Goal: Task Accomplishment & Management: Manage account settings

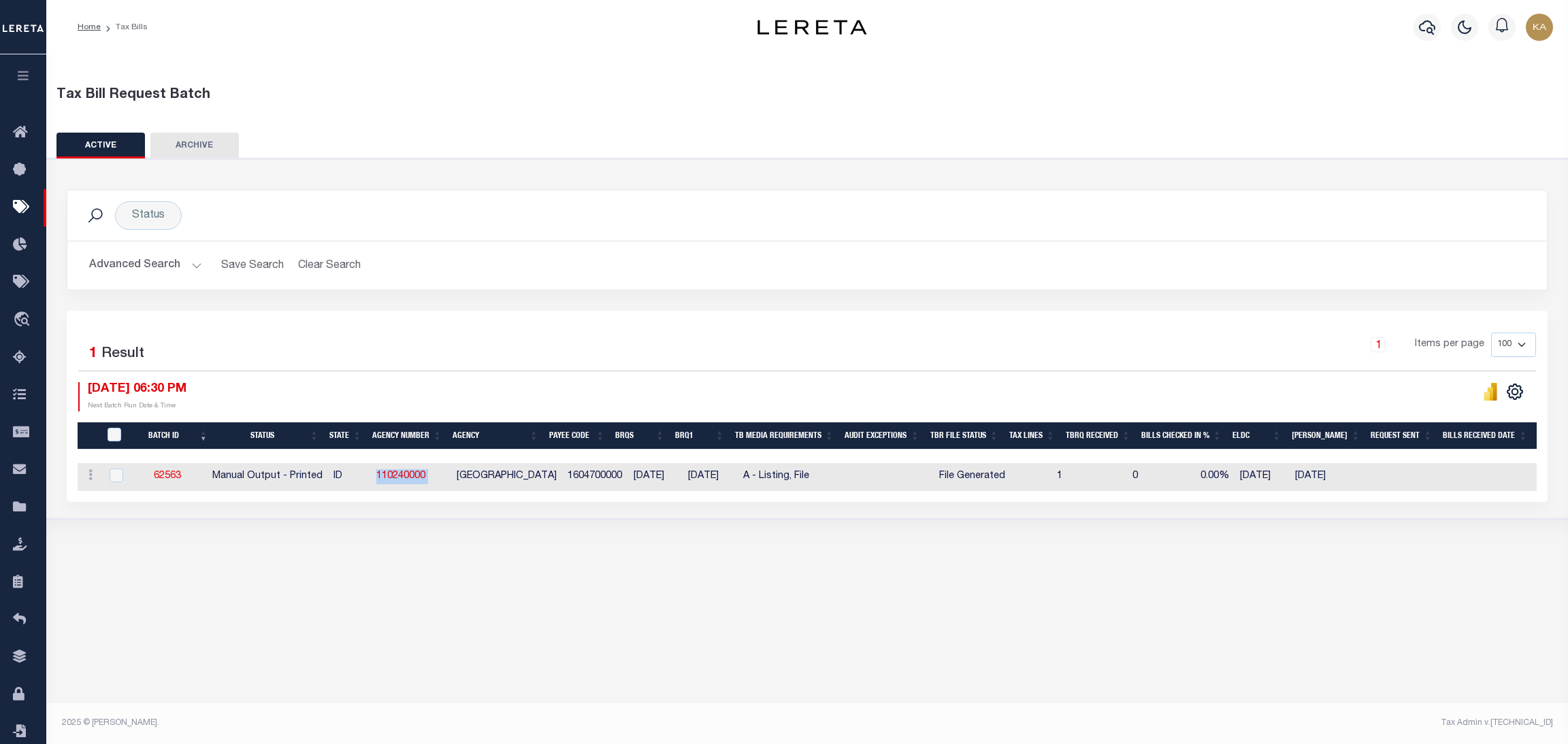
drag, startPoint x: 460, startPoint y: 477, endPoint x: 374, endPoint y: 479, distance: 86.0
click at [374, 479] on tr "ACTIONS [GEOGRAPHIC_DATA] 62563 Manual Output - Printed ID 110240000 GOODING CO…" at bounding box center [1097, 477] width 2039 height 28
copy tr "110240000"
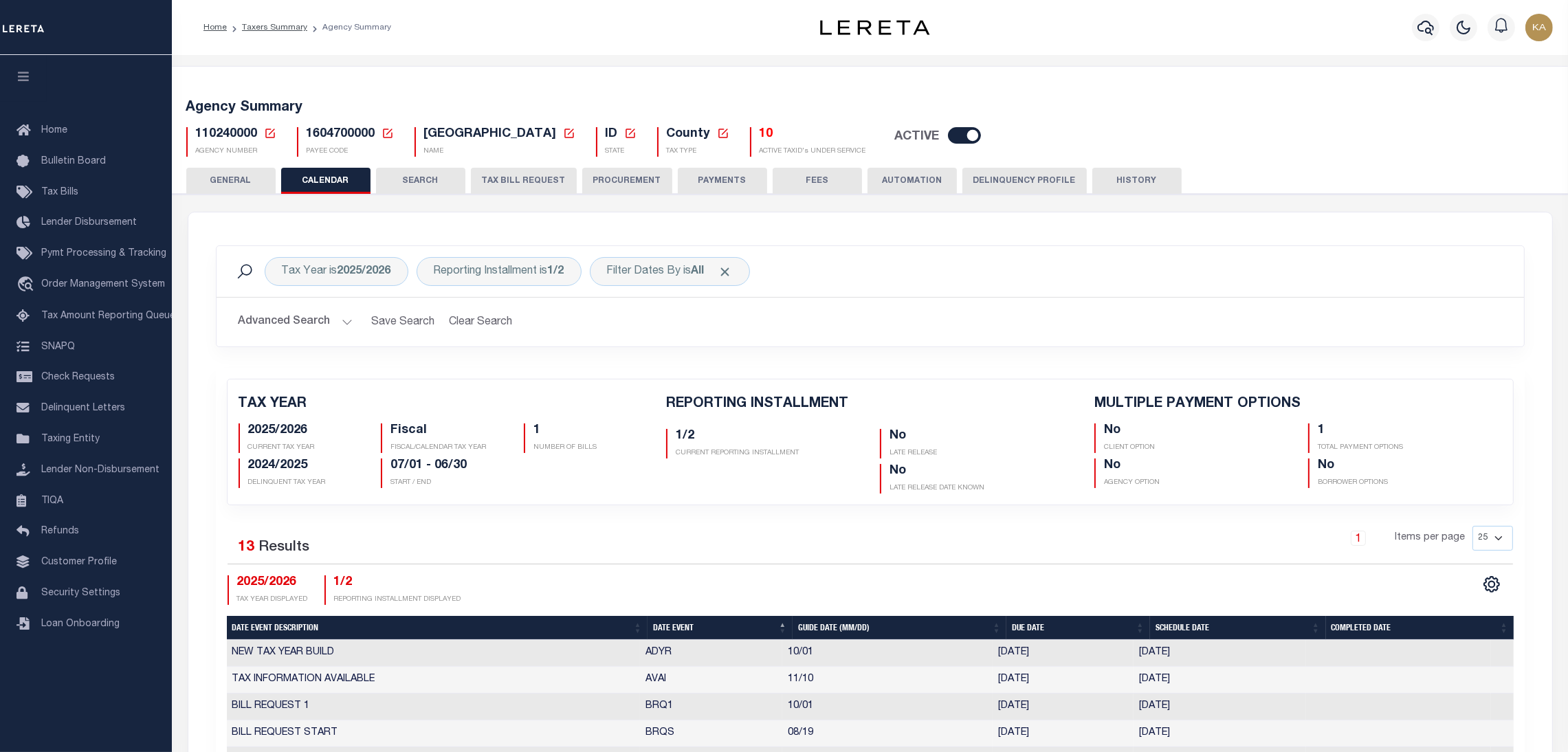
scroll to position [309, 0]
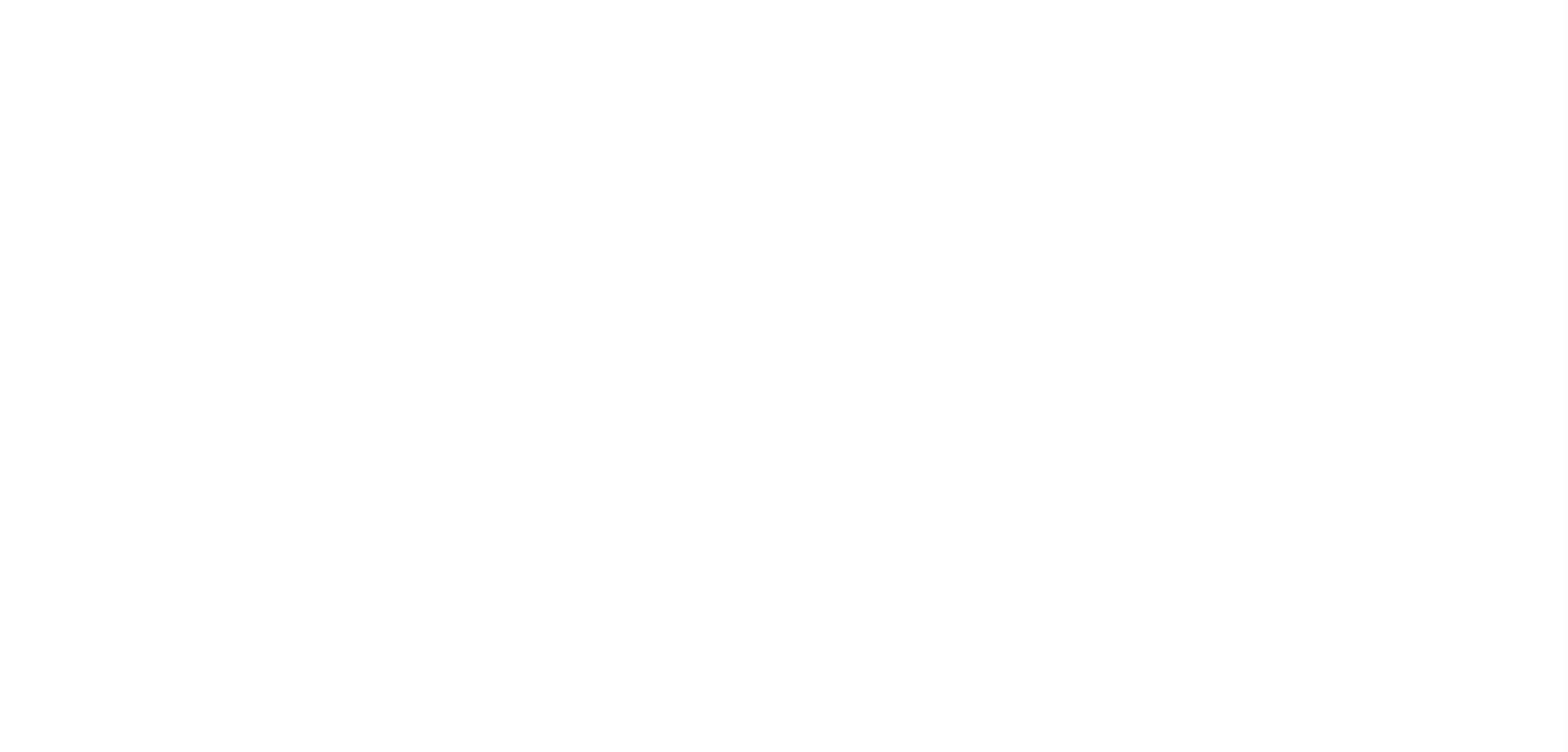
select select
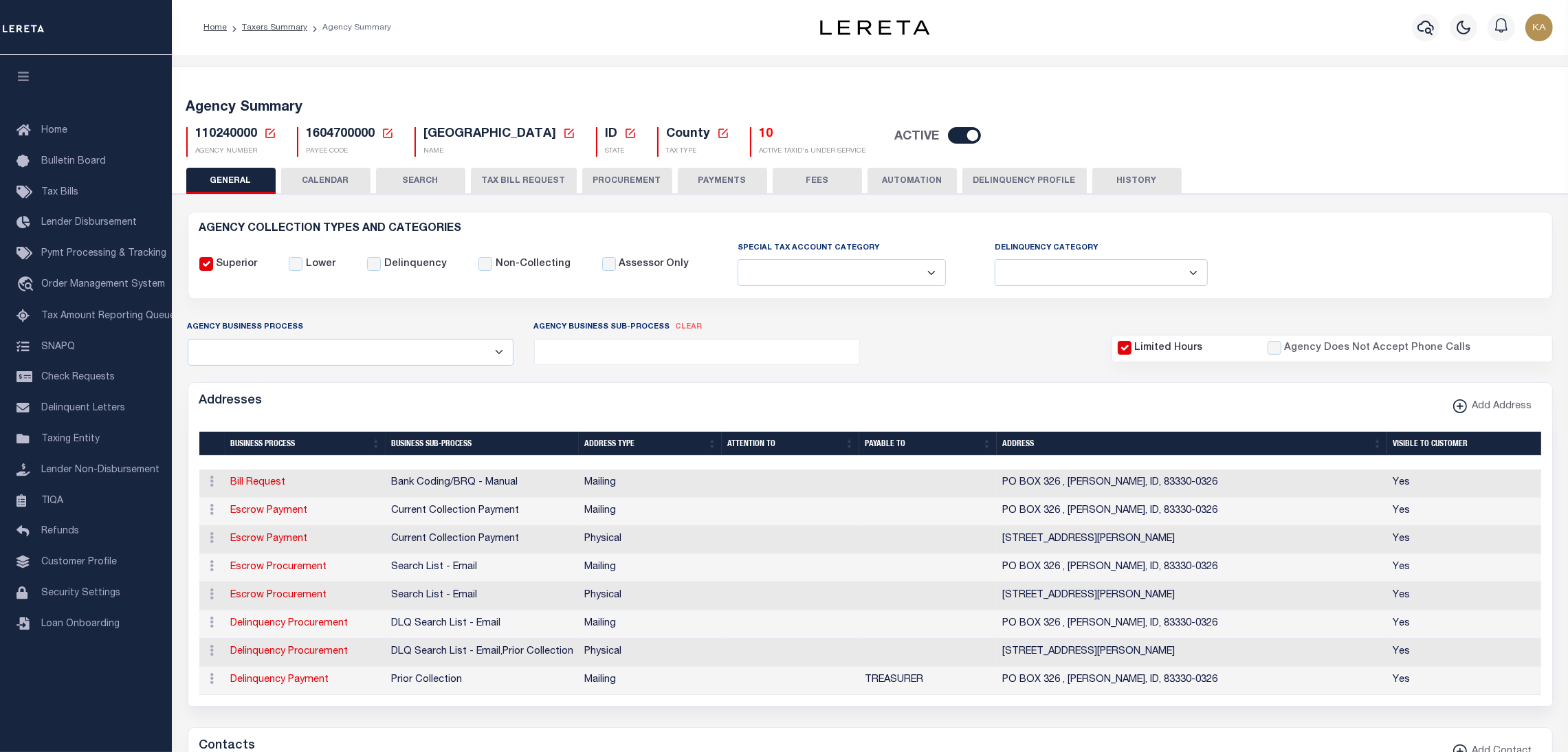
click at [316, 166] on div "Agency Summary 110240000 Agency Number Edit Cancel Ok New Agency Number Cancel …" at bounding box center [870, 126] width 1401 height 85
click at [321, 174] on button "CALENDAR" at bounding box center [326, 180] width 89 height 26
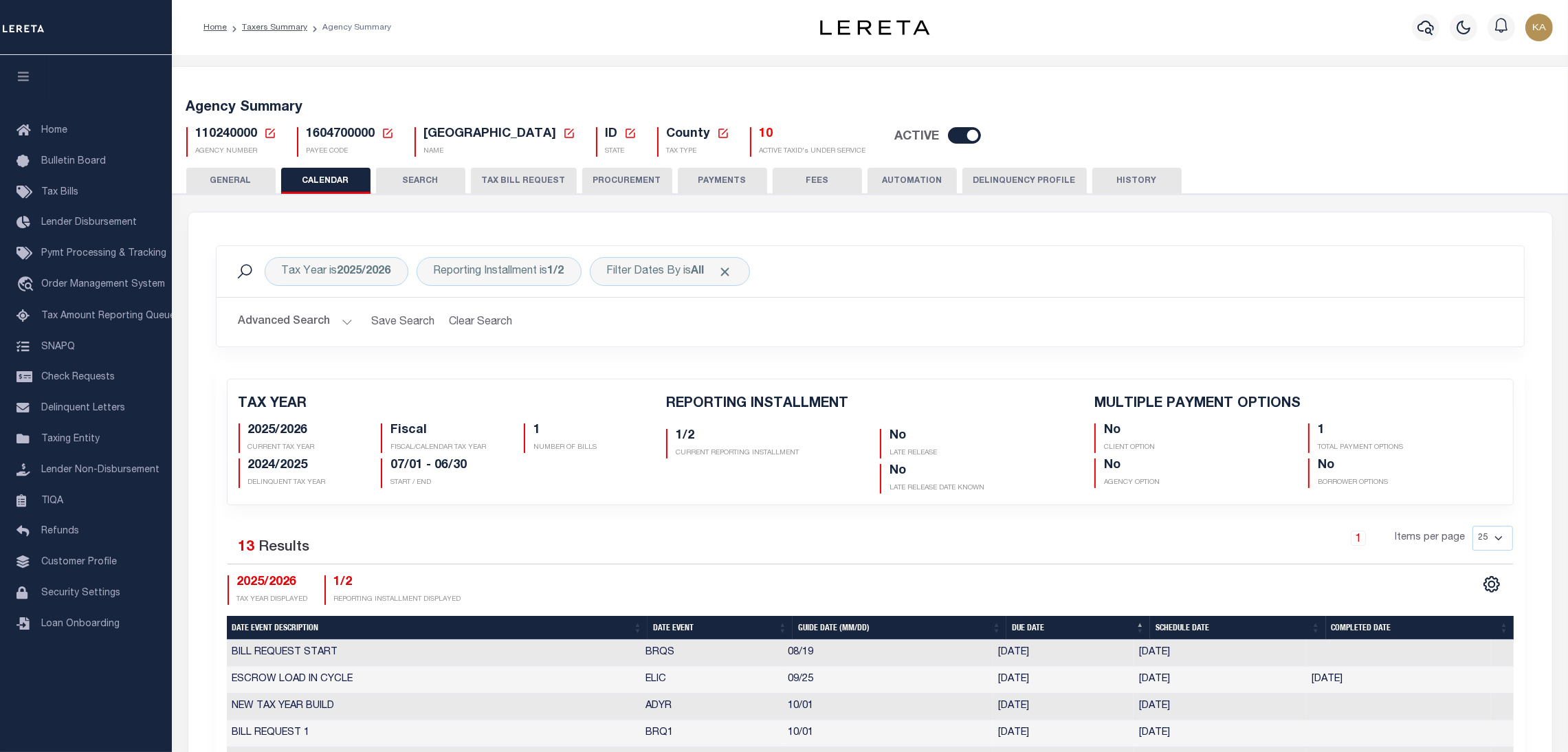
checkbox input "false"
type input "1"
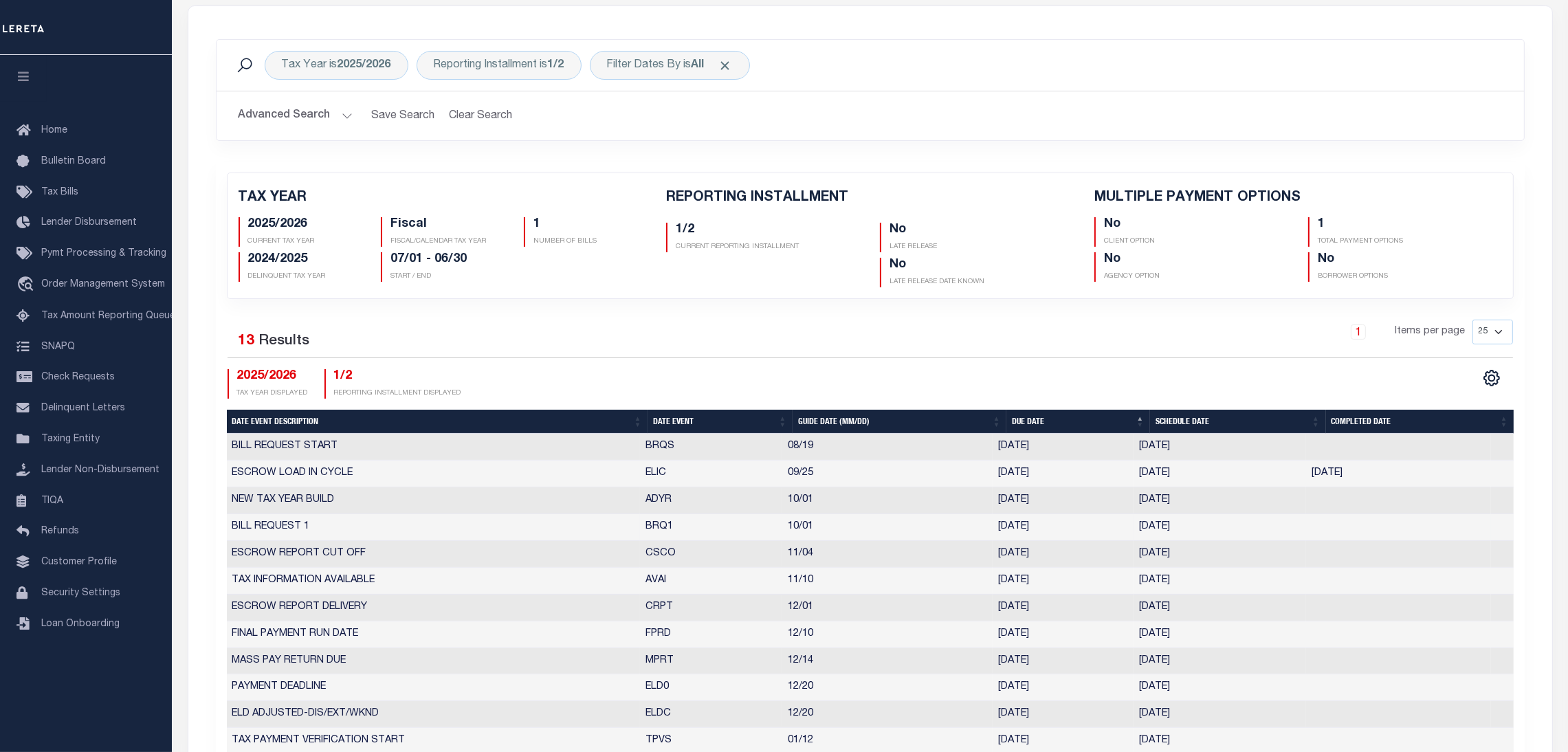
drag, startPoint x: 629, startPoint y: 536, endPoint x: 1294, endPoint y: 532, distance: 665.0
click at [1294, 532] on tr "BILL REQUEST 1 BRQ1 10/01 10/01/2025 08/20/2025 3766715" at bounding box center [870, 527] width 1287 height 27
click at [703, 414] on th "Date Event" at bounding box center [719, 422] width 145 height 24
checkbox input "false"
